Goal: Task Accomplishment & Management: Manage account settings

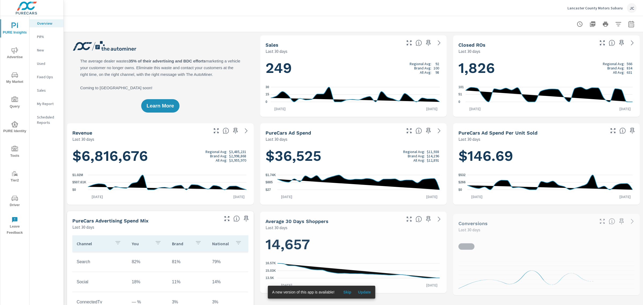
scroll to position [221, 0]
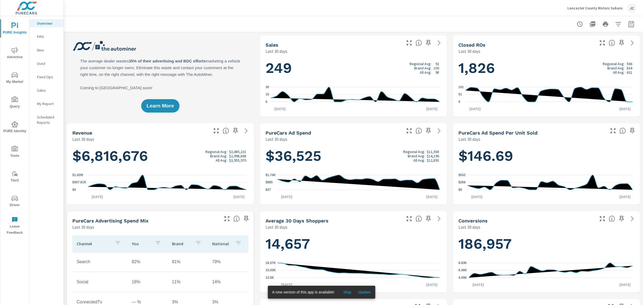
click at [11, 54] on span "Advertise" at bounding box center [15, 53] width 26 height 13
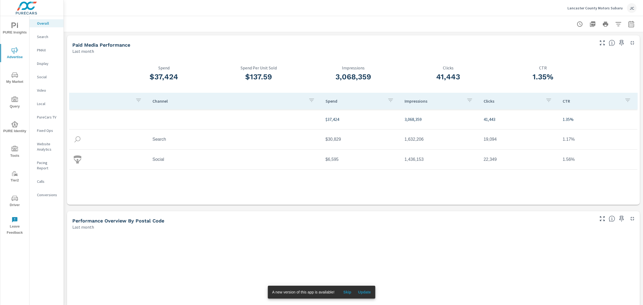
click at [600, 3] on div "Lancaster County Motors Subaru JC" at bounding box center [601, 8] width 69 height 10
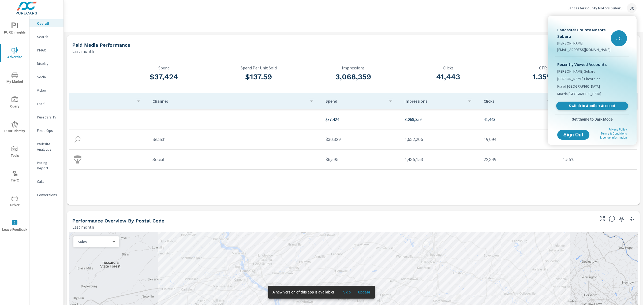
click at [589, 103] on span "Switch to Another Account" at bounding box center [592, 105] width 66 height 5
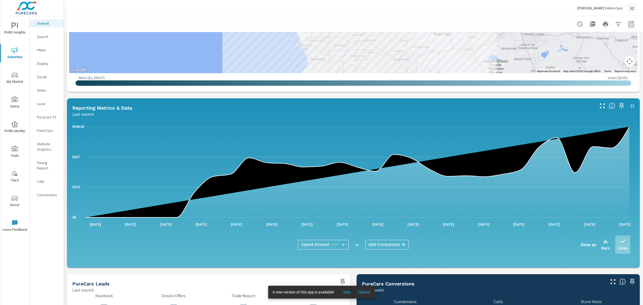
scroll to position [306, 0]
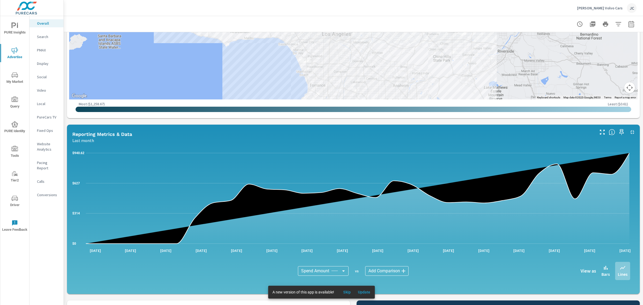
click at [41, 71] on nav "Overall Search PMAX Display Social Video Local PureCars TV Fixed Ops Website An…" at bounding box center [46, 111] width 34 height 190
click at [41, 74] on div "Social" at bounding box center [46, 77] width 34 height 8
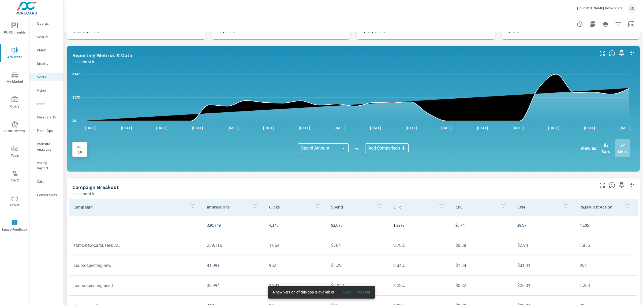
scroll to position [78, 0]
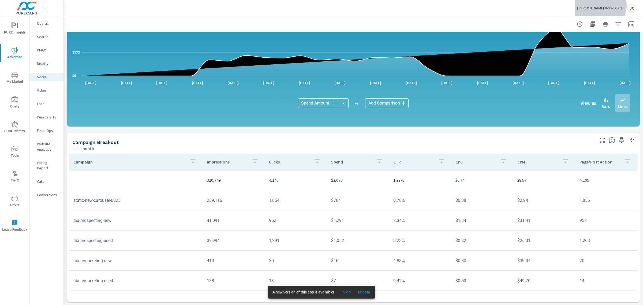
click at [616, 6] on p "[PERSON_NAME] Volvo Cars" at bounding box center [600, 8] width 46 height 5
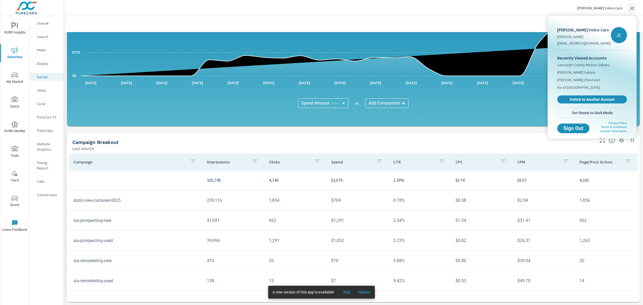
click at [473, 101] on div at bounding box center [321, 152] width 643 height 305
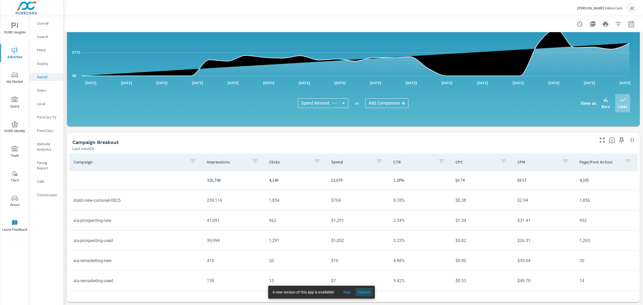
click at [364, 289] on button "Update" at bounding box center [364, 292] width 17 height 9
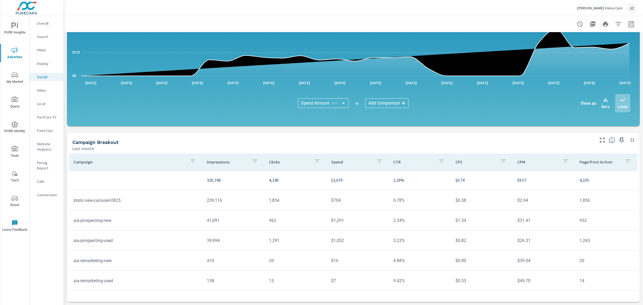
click at [603, 6] on p "[PERSON_NAME] Volvo Cars" at bounding box center [600, 8] width 46 height 5
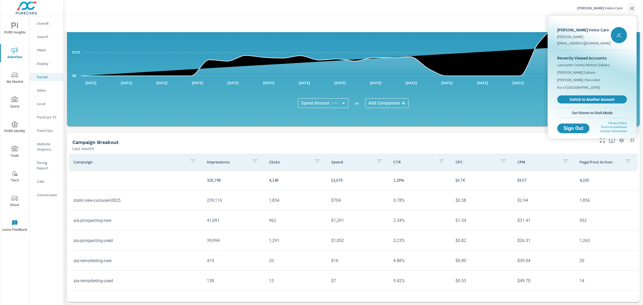
click at [465, 38] on div at bounding box center [321, 152] width 643 height 305
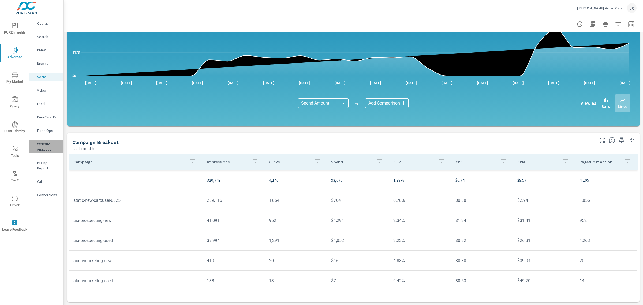
click at [43, 146] on p "Website Analytics" at bounding box center [48, 146] width 22 height 11
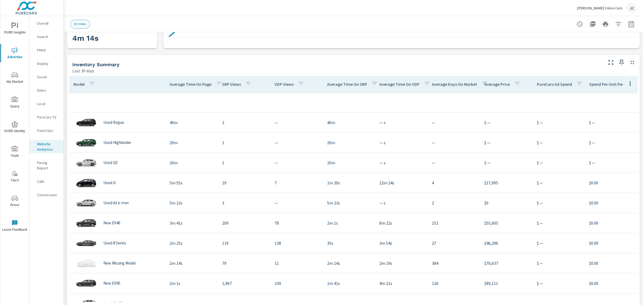
scroll to position [167, 0]
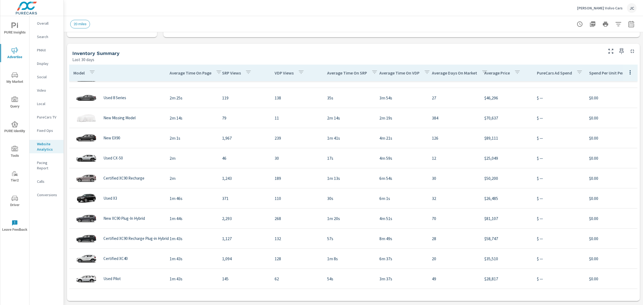
scroll to position [3, 0]
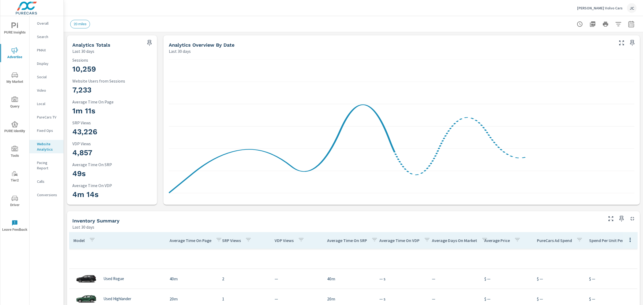
click at [99, 83] on p "Website Users from Sessions" at bounding box center [111, 80] width 79 height 5
click at [77, 146] on div "4,857 VDP Views" at bounding box center [111, 150] width 79 height 18
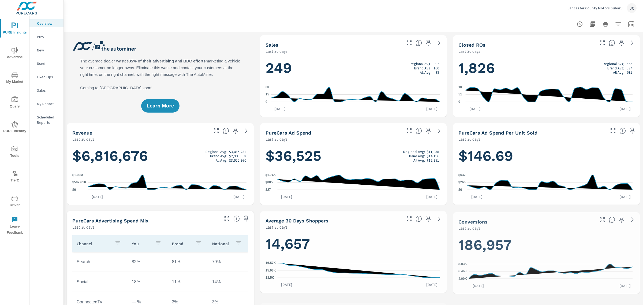
scroll to position [221, 0]
click at [584, 7] on p "Lancaster County Motors Subaru" at bounding box center [594, 8] width 55 height 5
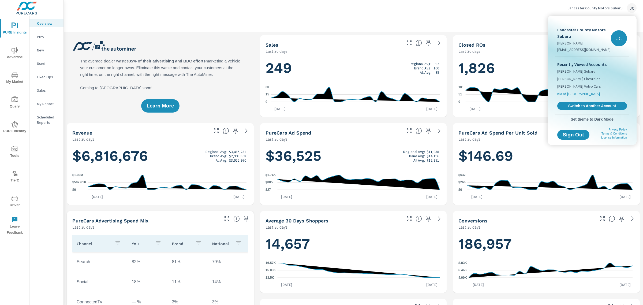
click at [567, 92] on span "Kia of [GEOGRAPHIC_DATA]" at bounding box center [578, 93] width 43 height 5
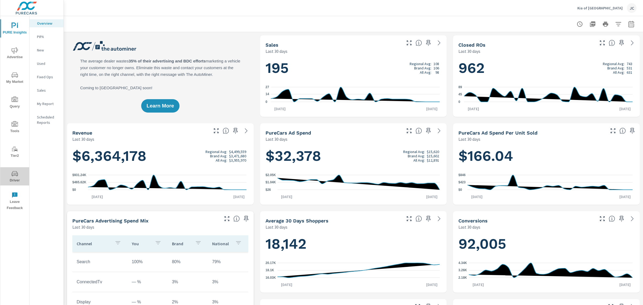
click at [12, 175] on icon "nav menu" at bounding box center [15, 173] width 6 height 5
